Goal: Task Accomplishment & Management: Manage account settings

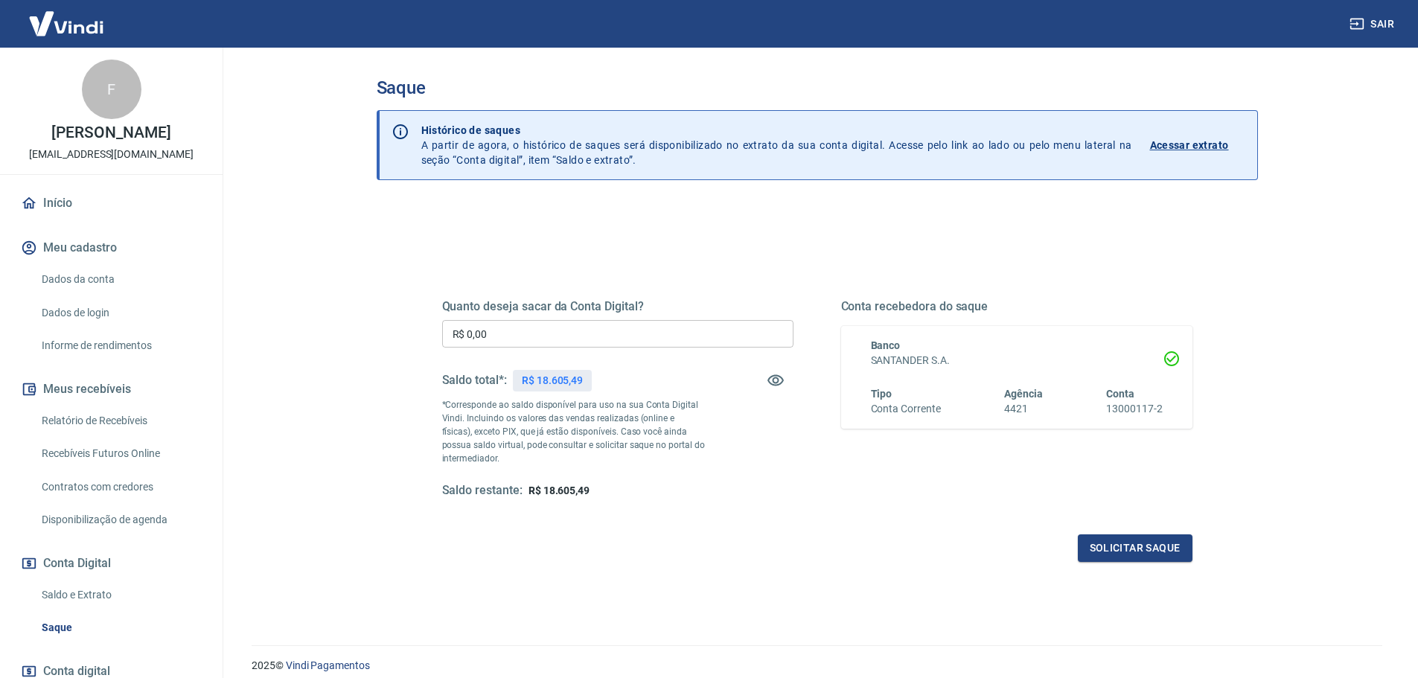
click at [536, 334] on input "R$ 0,00" at bounding box center [617, 334] width 351 height 28
type input "R$ 18.605,00"
click at [1135, 546] on button "Solicitar saque" at bounding box center [1135, 549] width 115 height 28
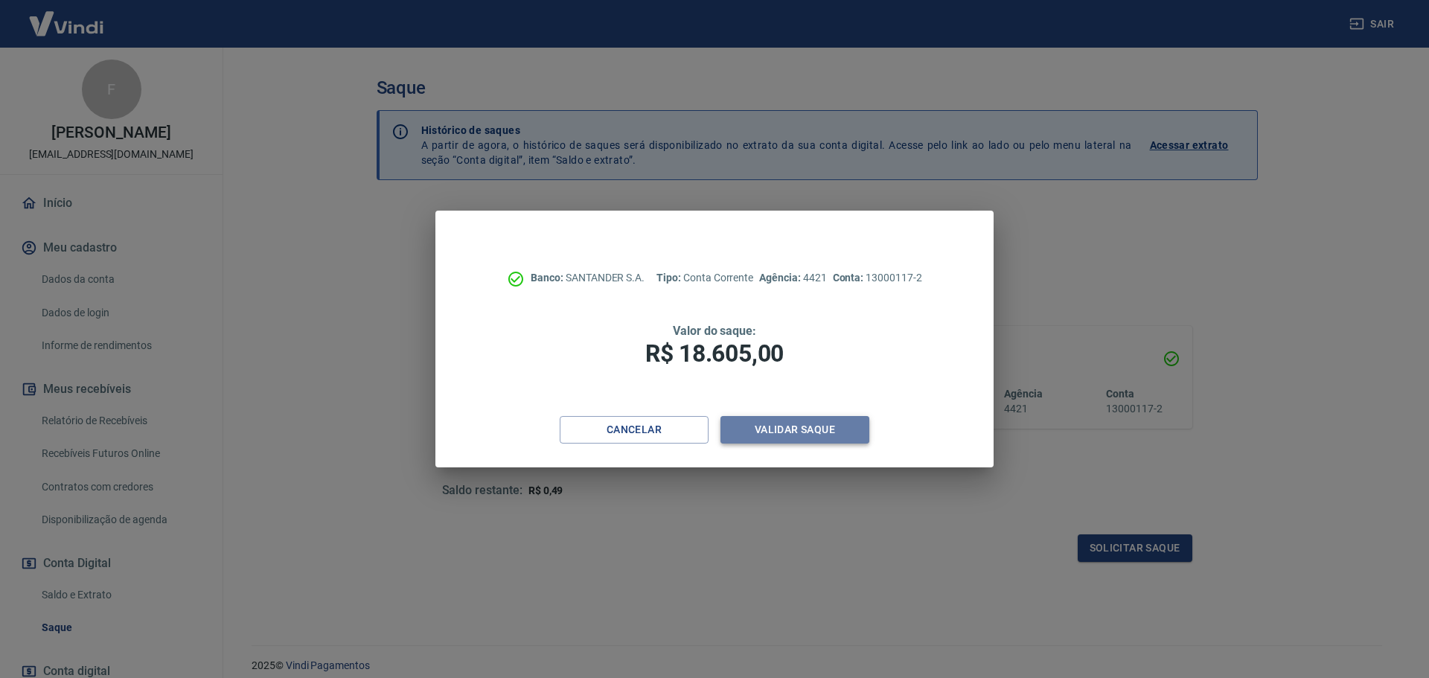
click at [811, 430] on button "Validar saque" at bounding box center [795, 430] width 149 height 28
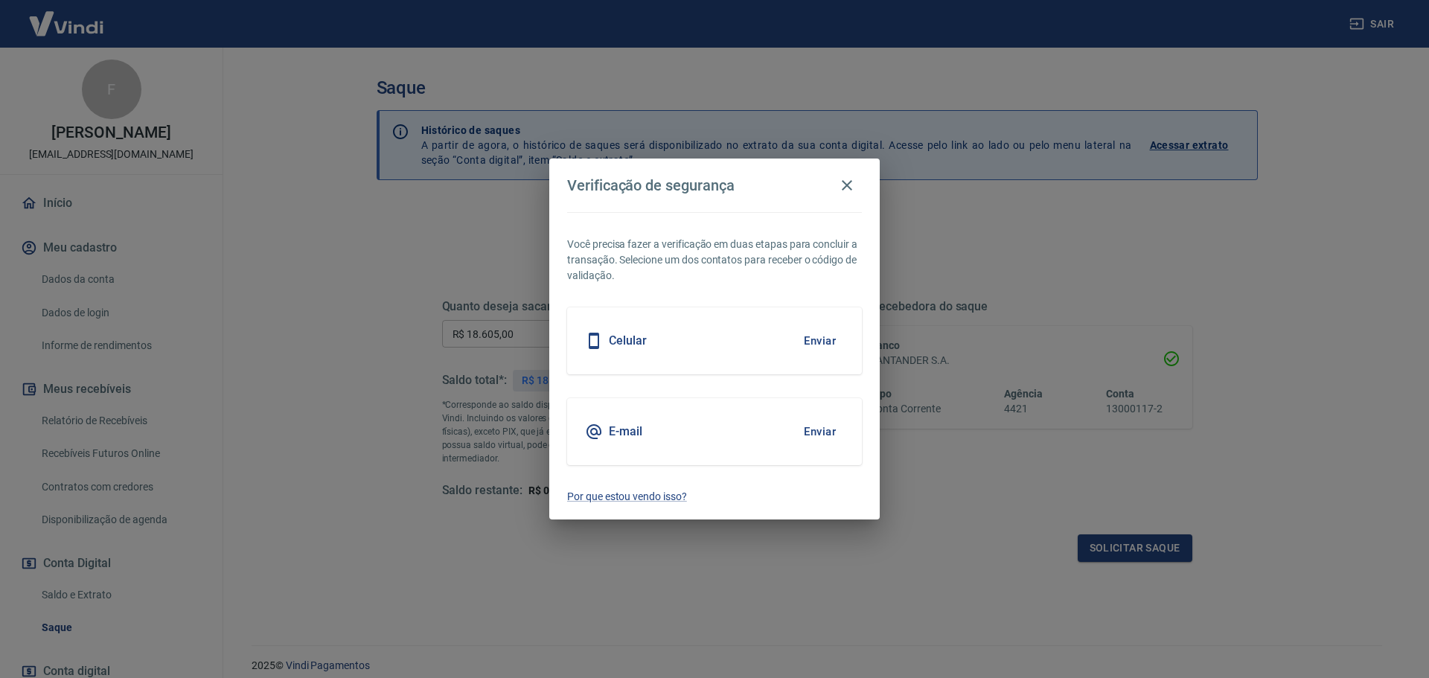
click at [836, 341] on button "Enviar" at bounding box center [820, 340] width 48 height 31
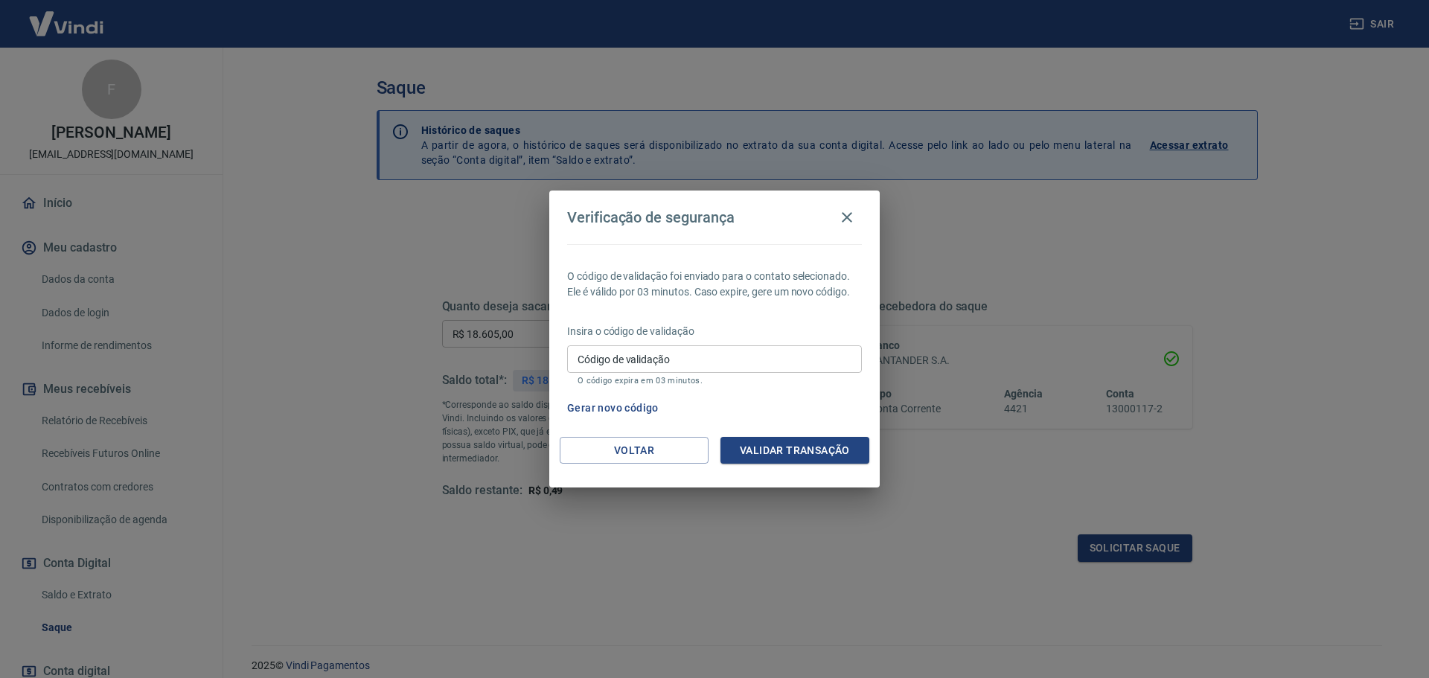
click at [689, 363] on input "Código de validação" at bounding box center [714, 359] width 295 height 28
type input "898728"
click at [818, 455] on button "Validar transação" at bounding box center [795, 451] width 149 height 28
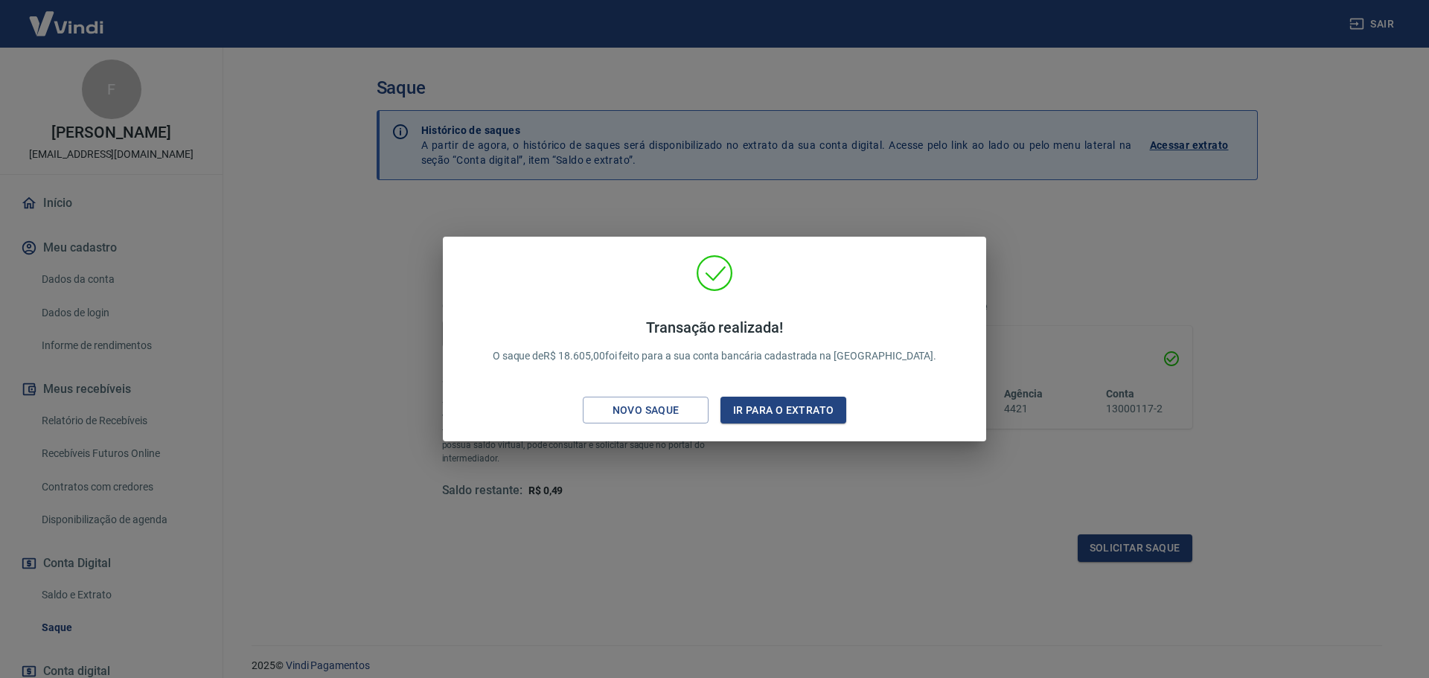
click at [766, 498] on div "Transação realizada! O saque de R$ 18.605,00 foi feito para a sua conta bancári…" at bounding box center [714, 339] width 1429 height 678
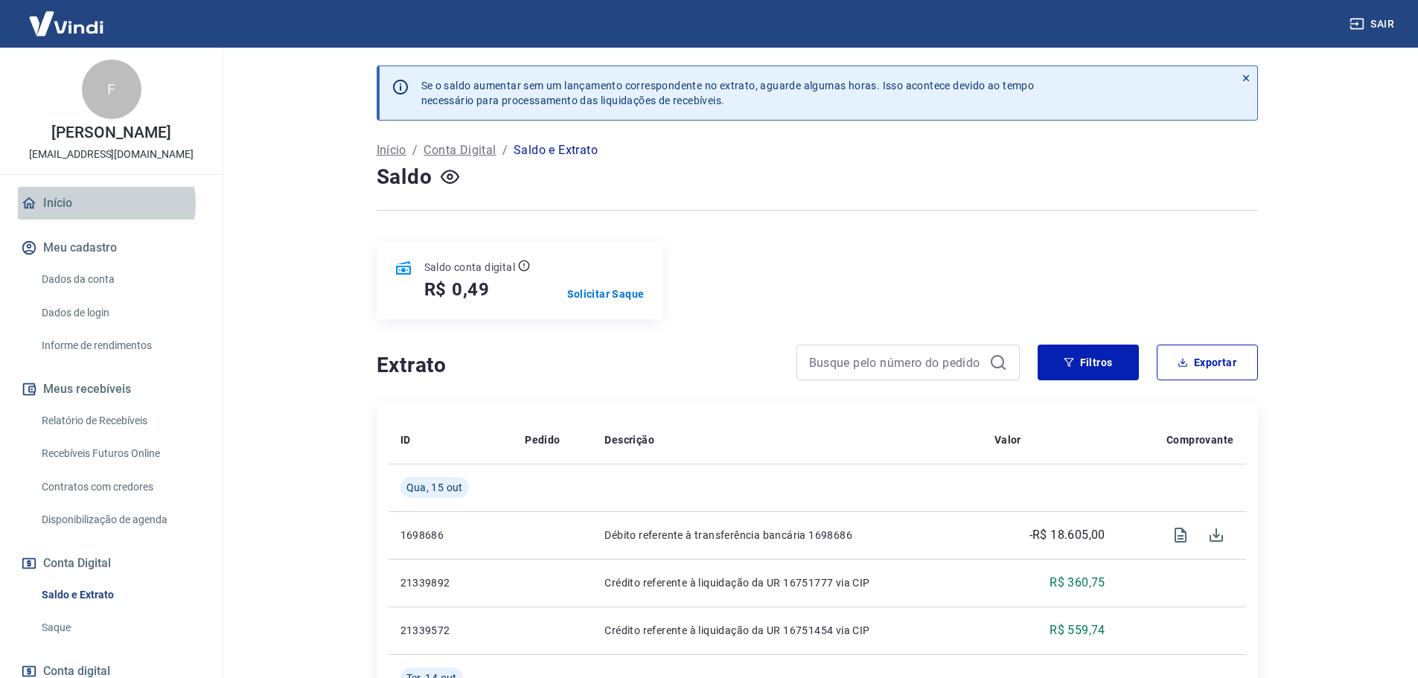
click at [104, 203] on link "Início" at bounding box center [111, 203] width 187 height 33
